Goal: Navigation & Orientation: Find specific page/section

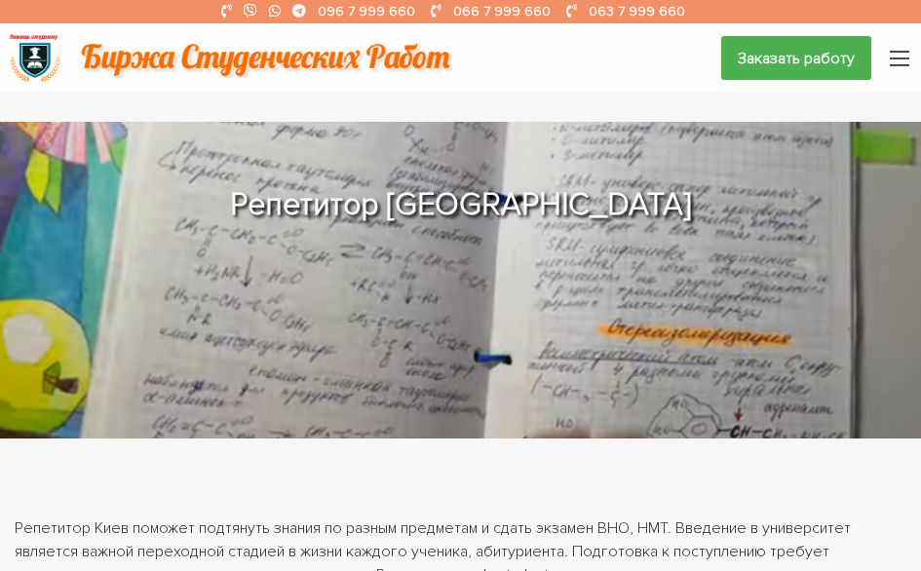
scroll to position [2350, 0]
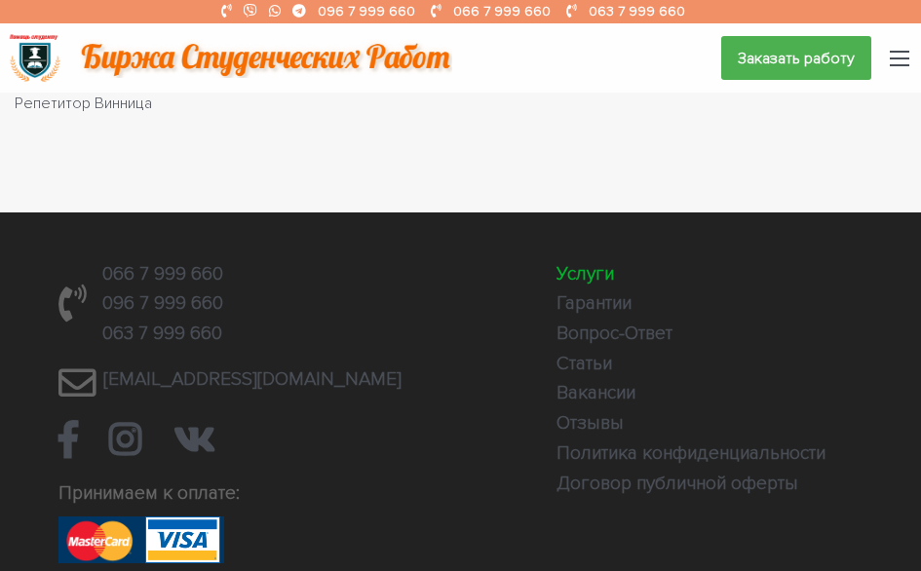
click at [559, 286] on link "Услуги" at bounding box center [586, 273] width 58 height 23
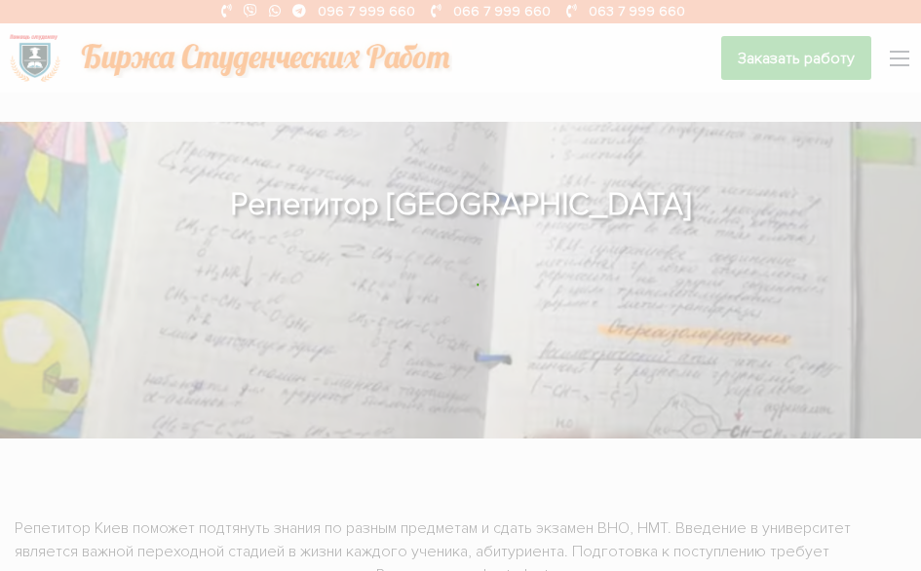
scroll to position [2000, 0]
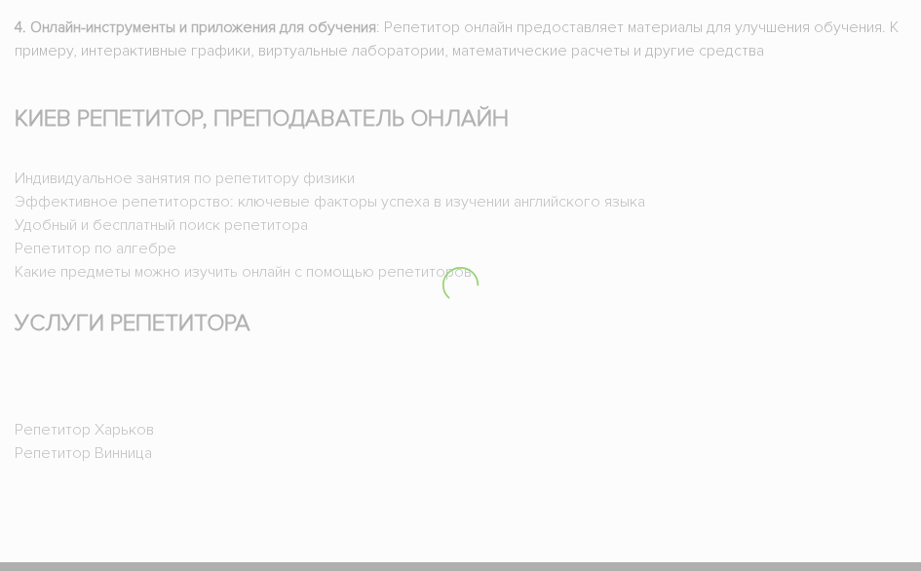
click at [15, 286] on div at bounding box center [460, 285] width 921 height 571
